Goal: Find specific page/section

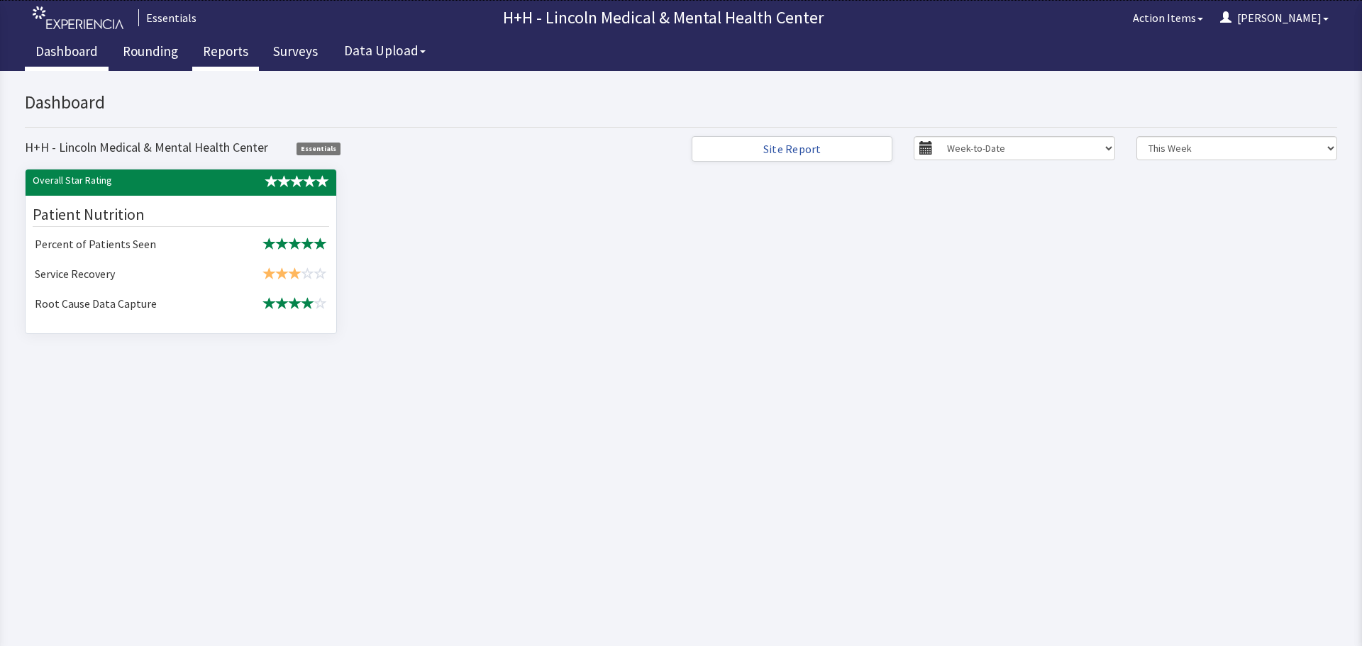
click at [238, 50] on link "Reports" at bounding box center [225, 52] width 67 height 35
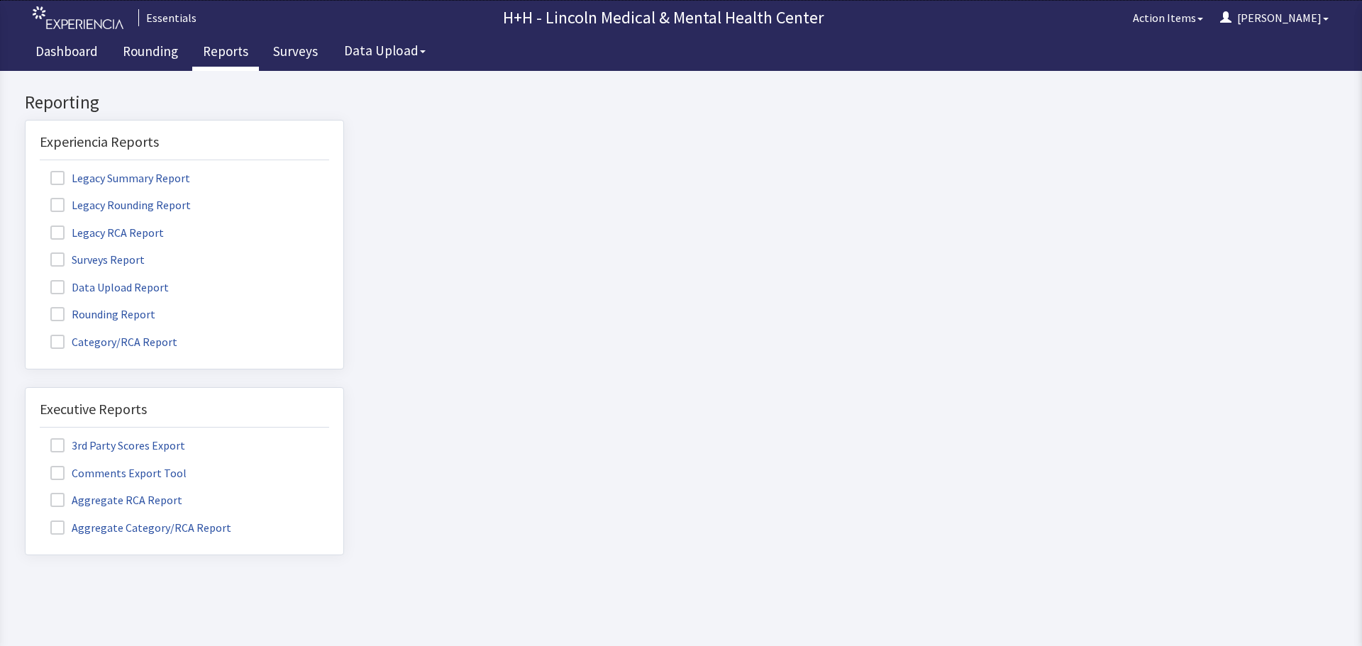
click at [116, 314] on label "Rounding Report" at bounding box center [105, 313] width 130 height 18
click at [26, 306] on input "Rounding Report" at bounding box center [26, 306] width 0 height 0
